Goal: Navigation & Orientation: Find specific page/section

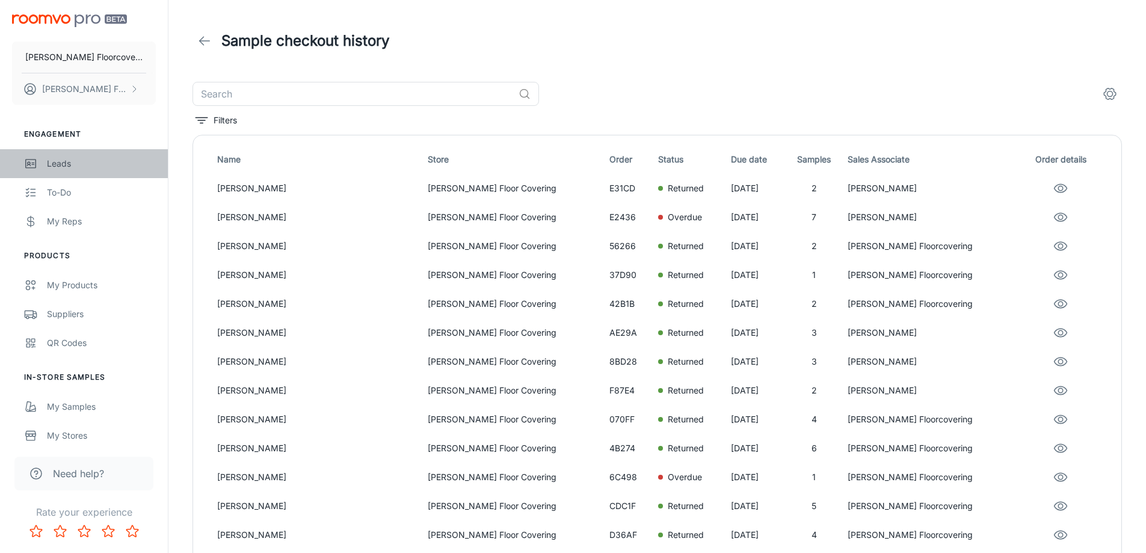
click at [54, 161] on div "Leads" at bounding box center [101, 163] width 109 height 13
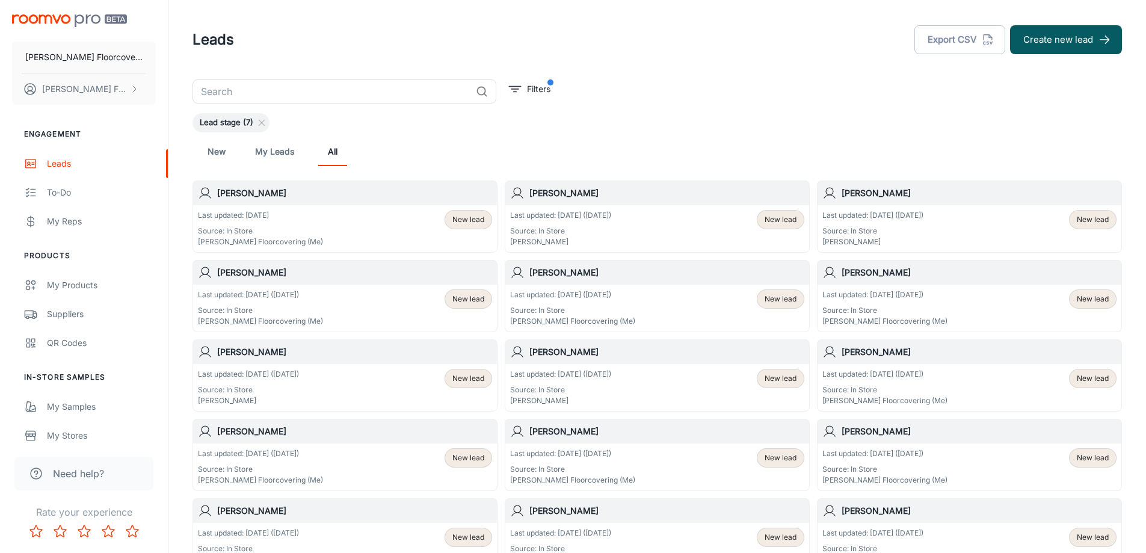
click at [367, 214] on div "Last updated: Today Source: In Store Fredericks Floorcovering (Me) New lead" at bounding box center [345, 228] width 294 height 37
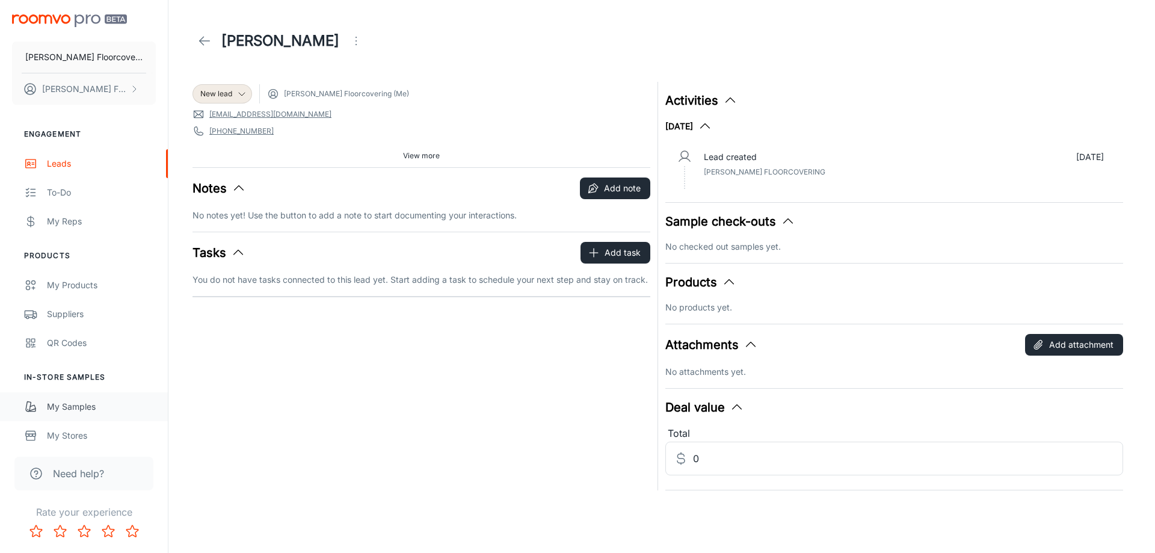
click at [85, 405] on div "My Samples" at bounding box center [101, 406] width 109 height 13
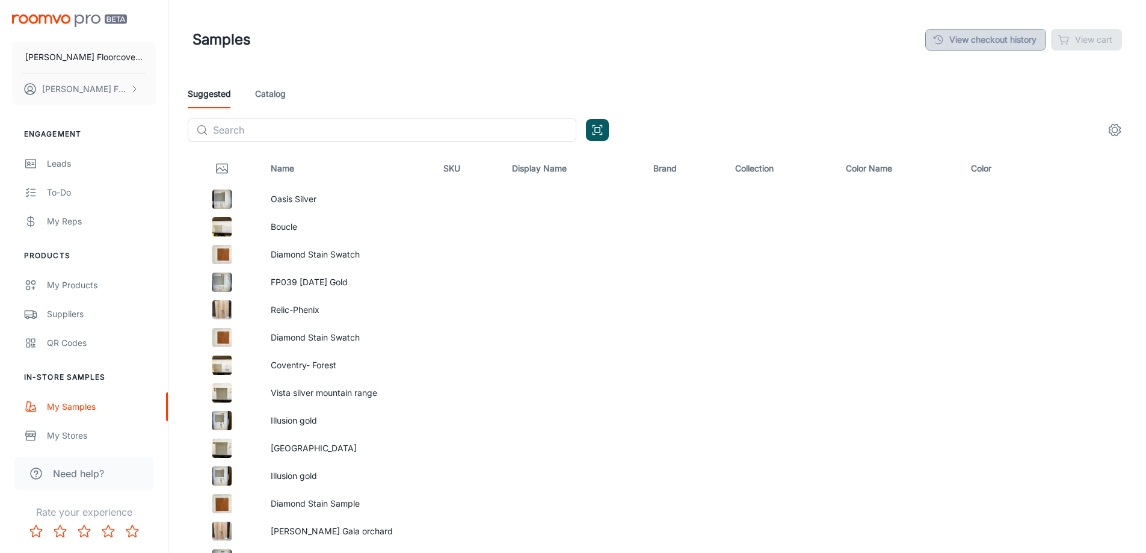
click at [1004, 35] on link "View checkout history" at bounding box center [985, 40] width 121 height 22
